Goal: Book appointment/travel/reservation

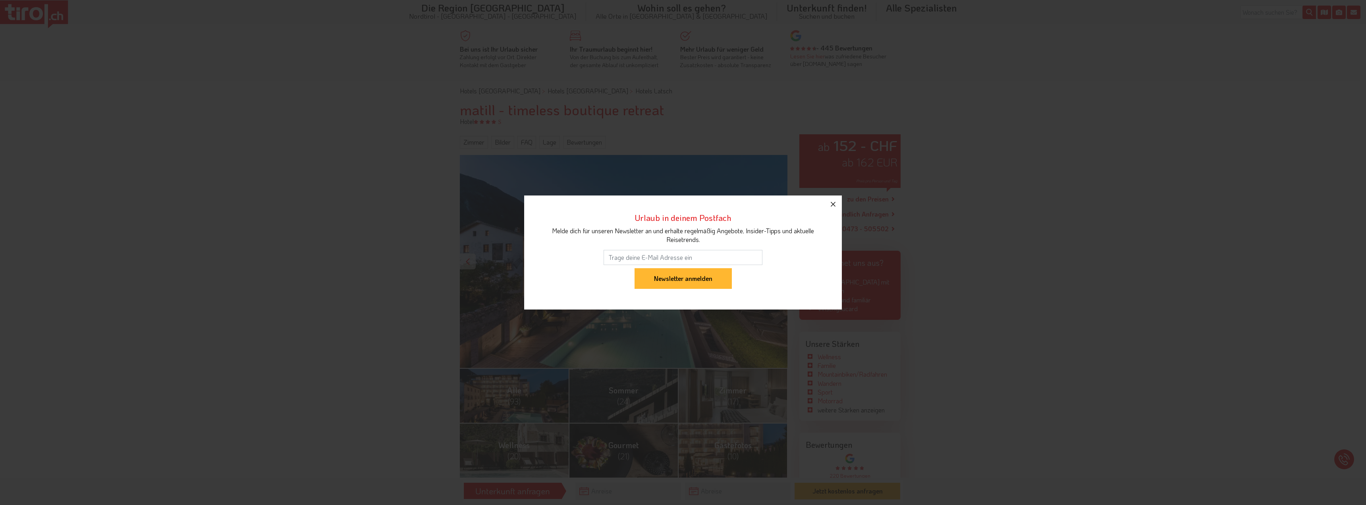
click at [831, 204] on icon "button" at bounding box center [833, 204] width 10 height 10
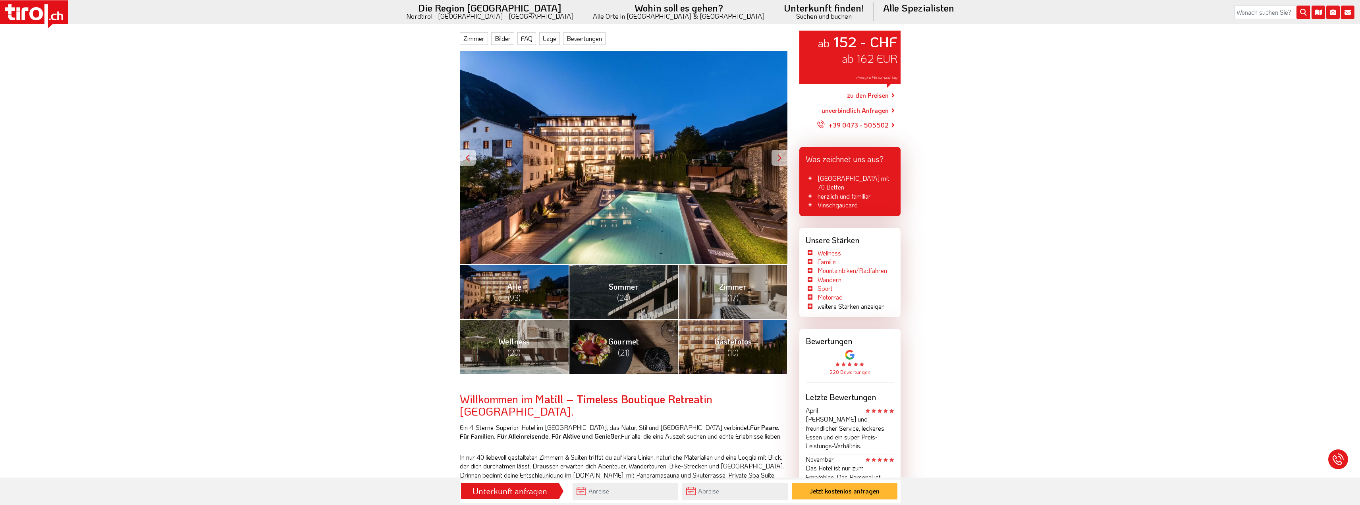
scroll to position [119, 0]
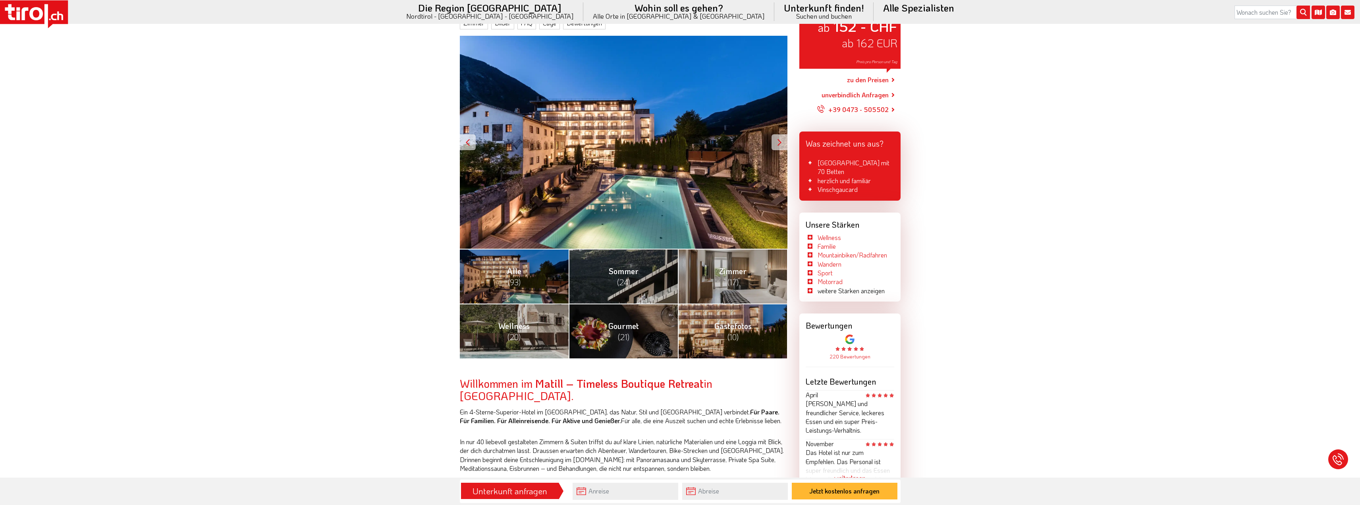
click at [548, 492] on div "Unterkunft anfragen" at bounding box center [509, 490] width 93 height 13
click at [604, 494] on input "text" at bounding box center [626, 490] width 106 height 17
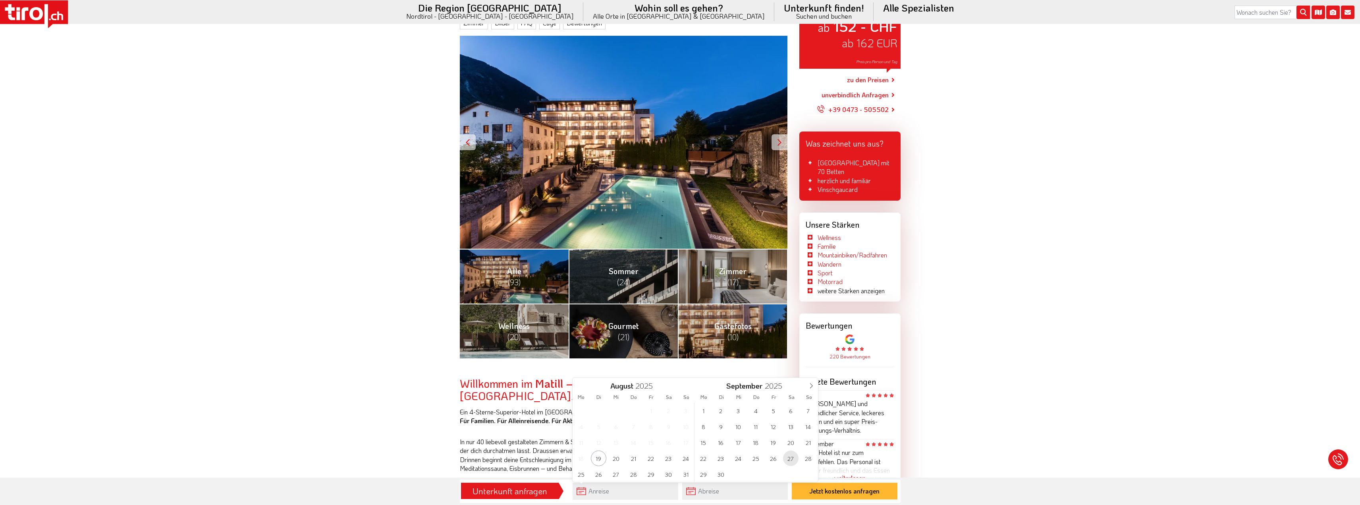
click at [788, 459] on span "27" at bounding box center [790, 457] width 15 height 15
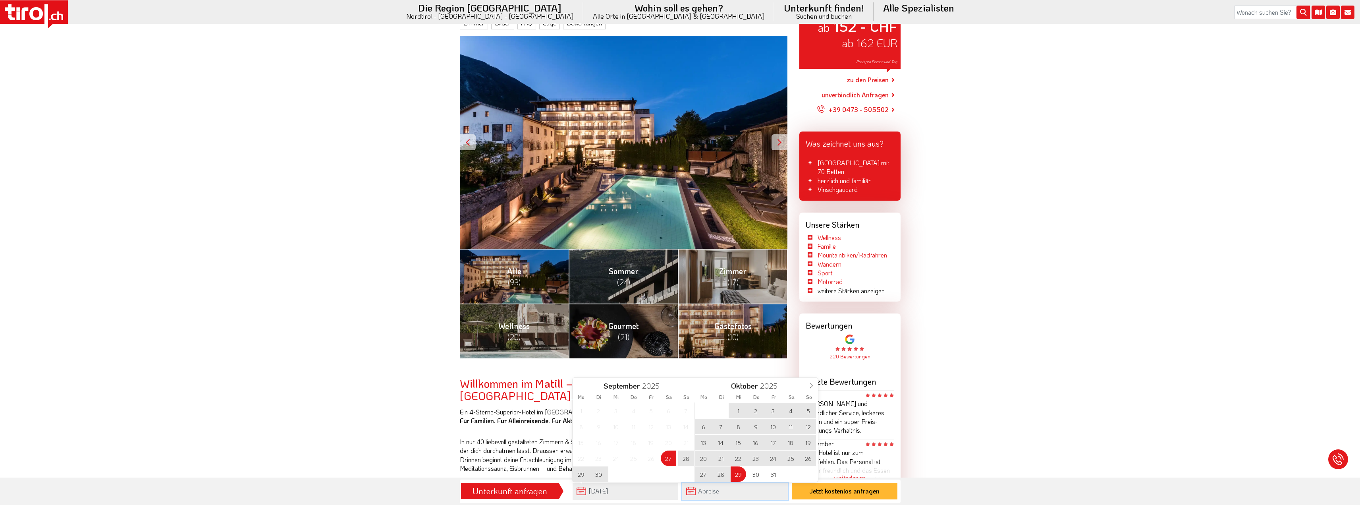
click at [723, 493] on input "text" at bounding box center [735, 490] width 106 height 17
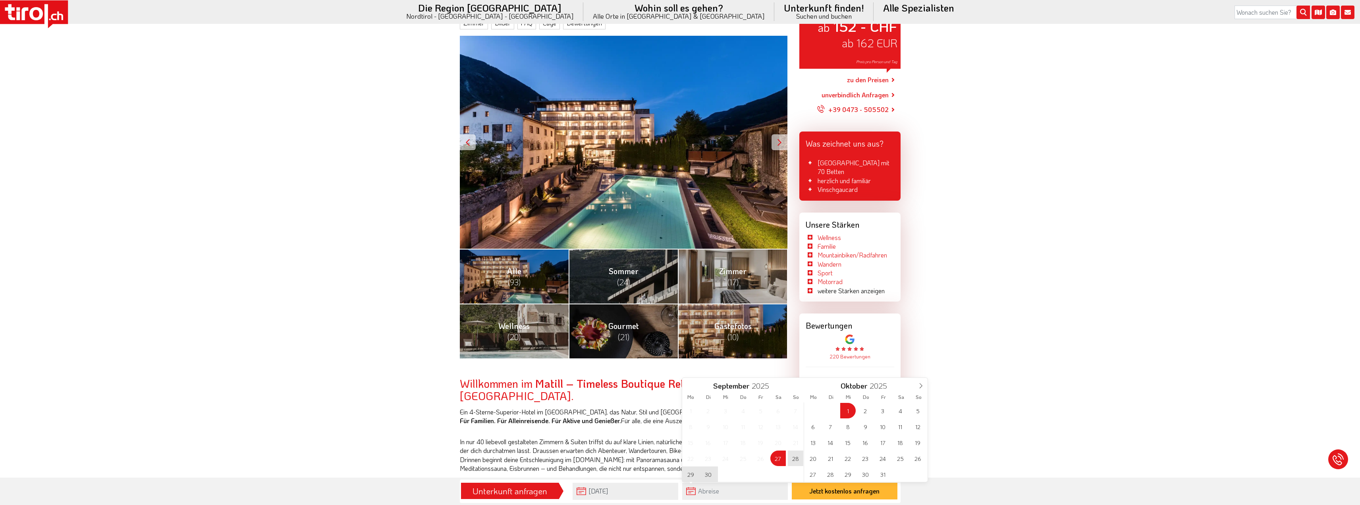
click at [850, 412] on span "1" at bounding box center [847, 410] width 15 height 15
type input "[DATE]"
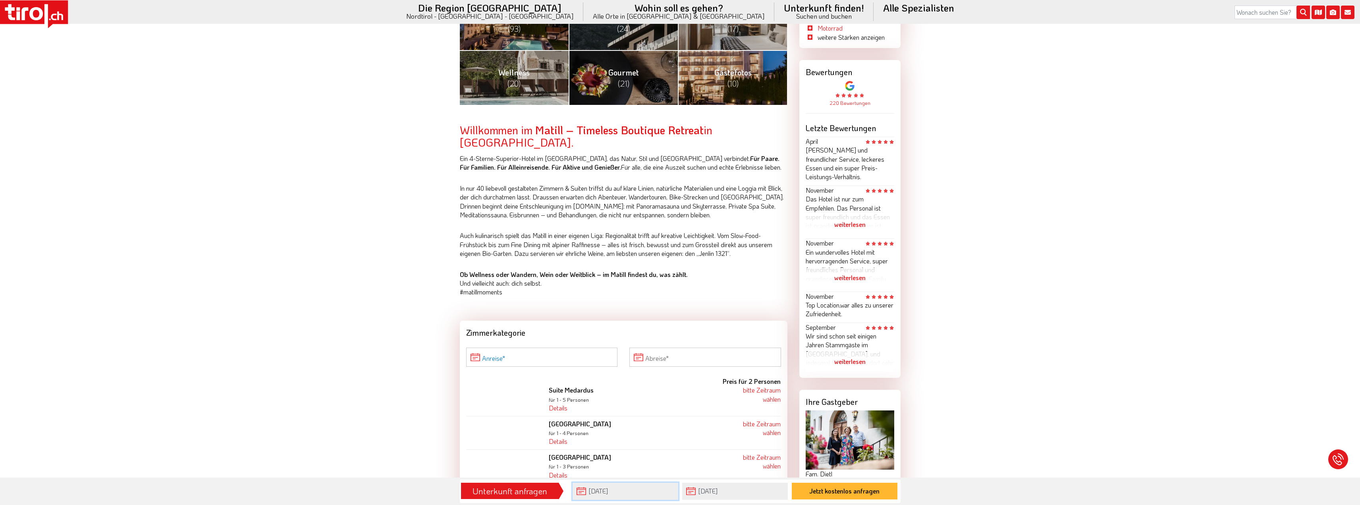
scroll to position [476, 0]
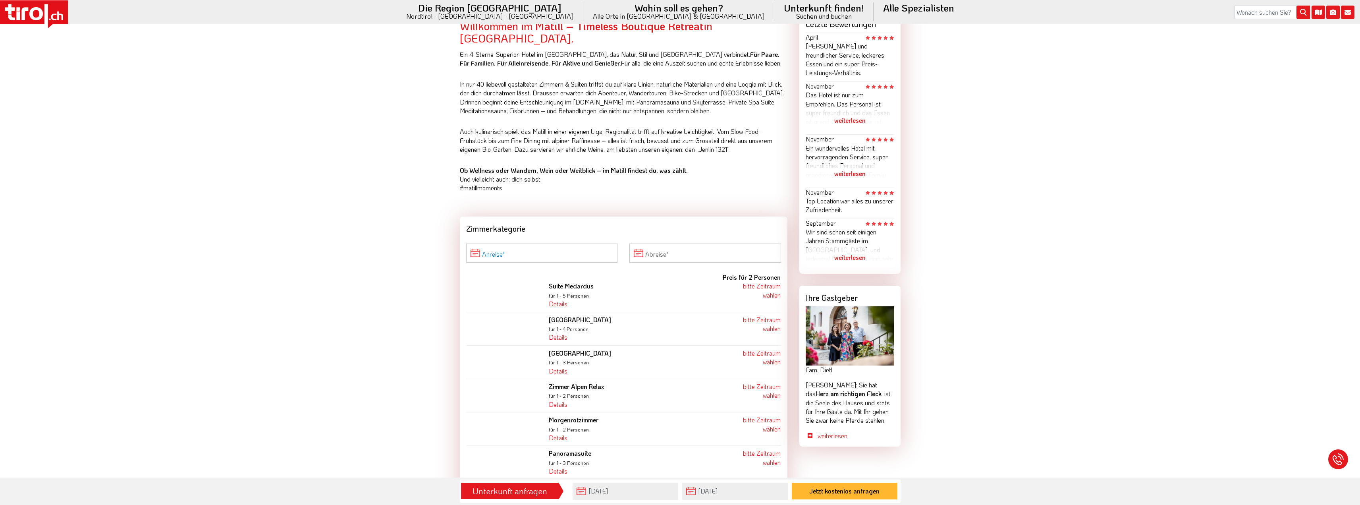
click at [539, 243] on input "Anreise" at bounding box center [542, 252] width 152 height 19
click at [685, 332] on span "27" at bounding box center [684, 331] width 15 height 15
click at [681, 247] on input "Abreise" at bounding box center [705, 252] width 152 height 19
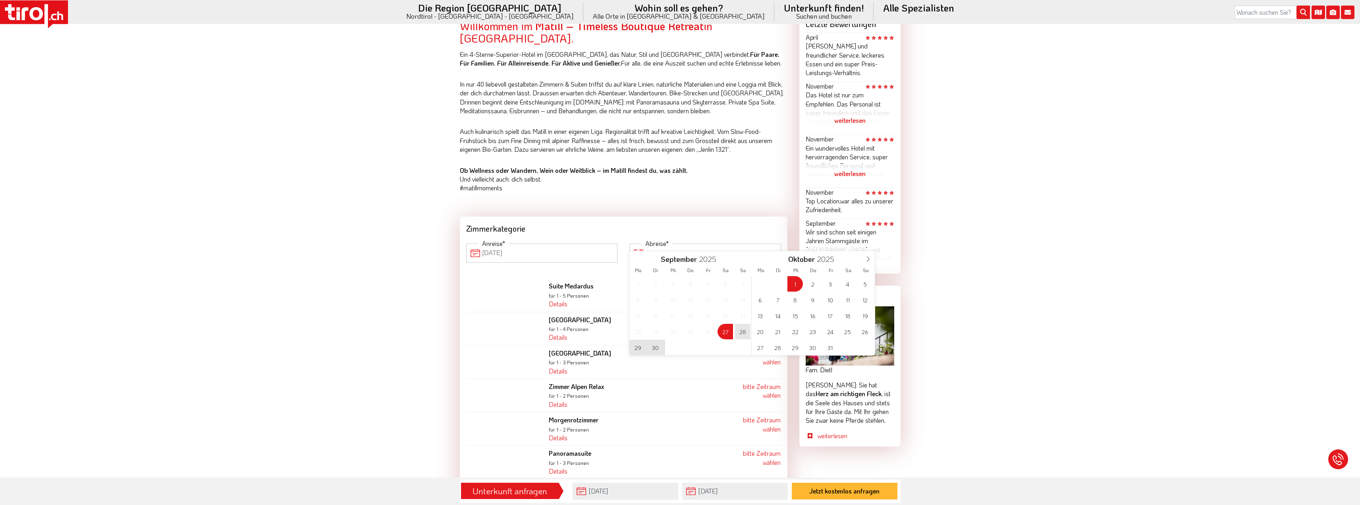
click at [791, 286] on span "1" at bounding box center [794, 283] width 15 height 15
type input "[DATE]"
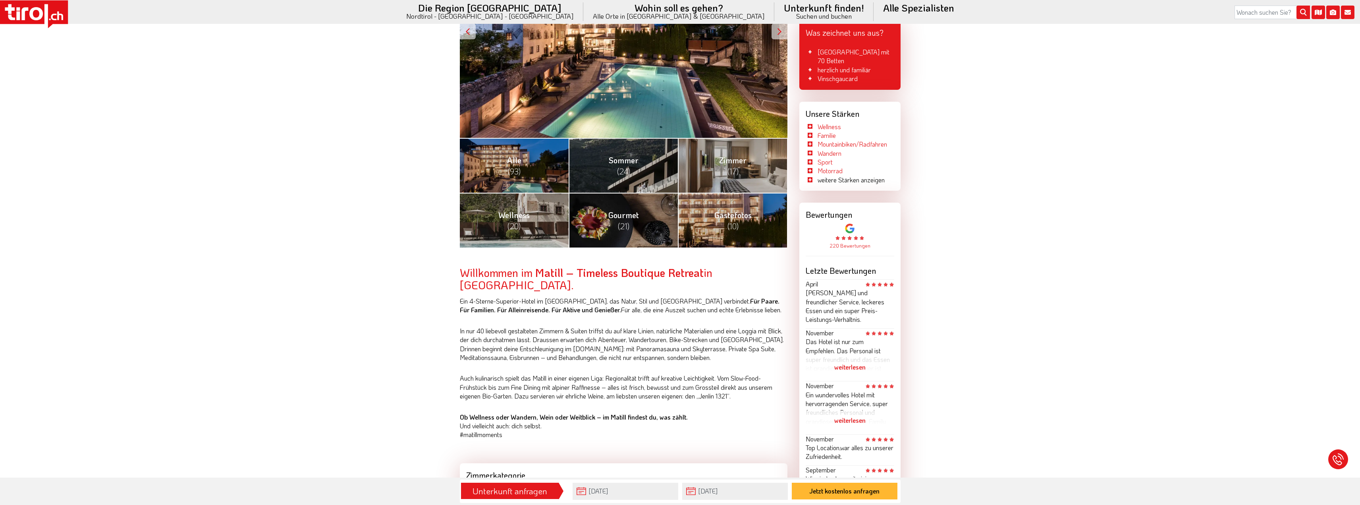
scroll to position [40, 0]
